Goal: Check status: Check status

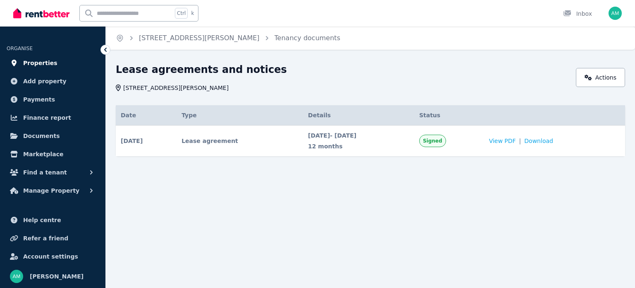
click at [55, 58] on link "Properties" at bounding box center [53, 63] width 92 height 17
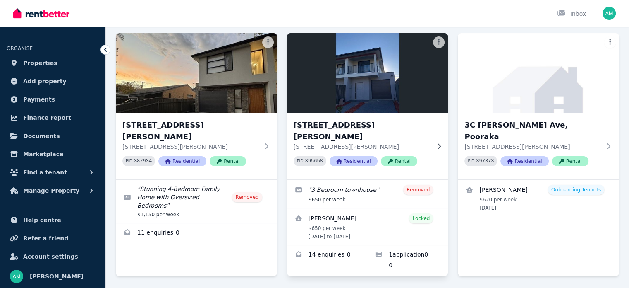
scroll to position [60, 0]
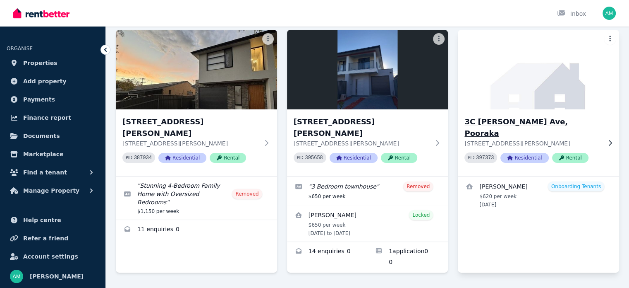
click at [597, 139] on p "3C Elaine Ave, Pooraka SA 5095" at bounding box center [533, 143] width 137 height 8
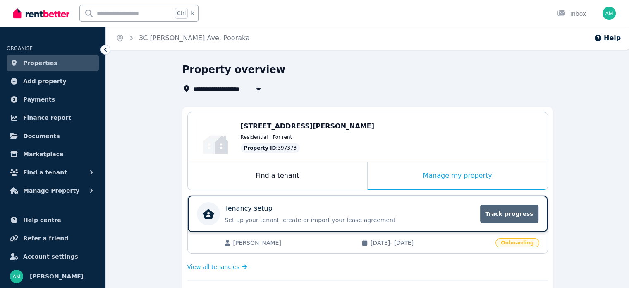
click at [506, 217] on span "Track progress" at bounding box center [509, 213] width 58 height 18
